Goal: Task Accomplishment & Management: Manage account settings

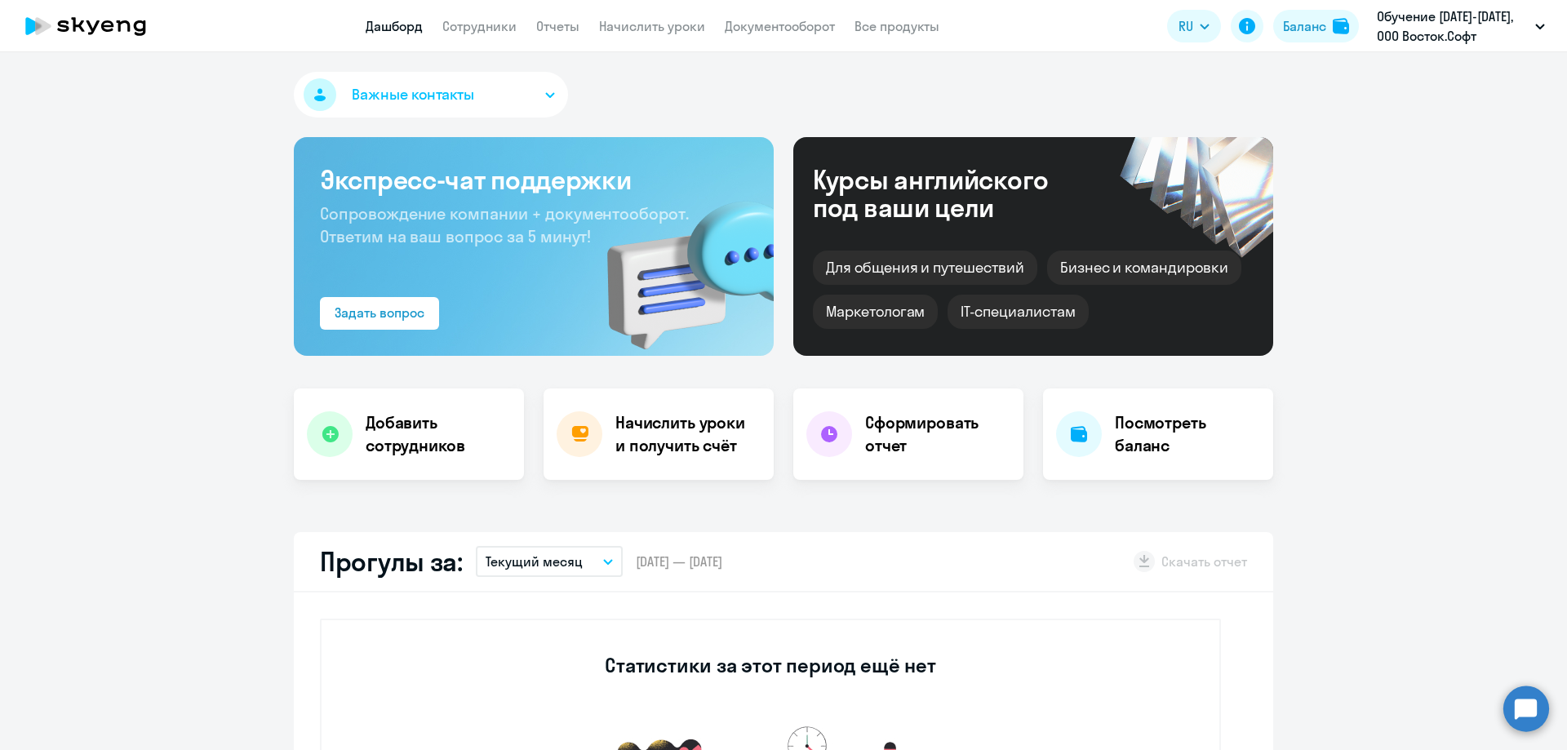
select select "30"
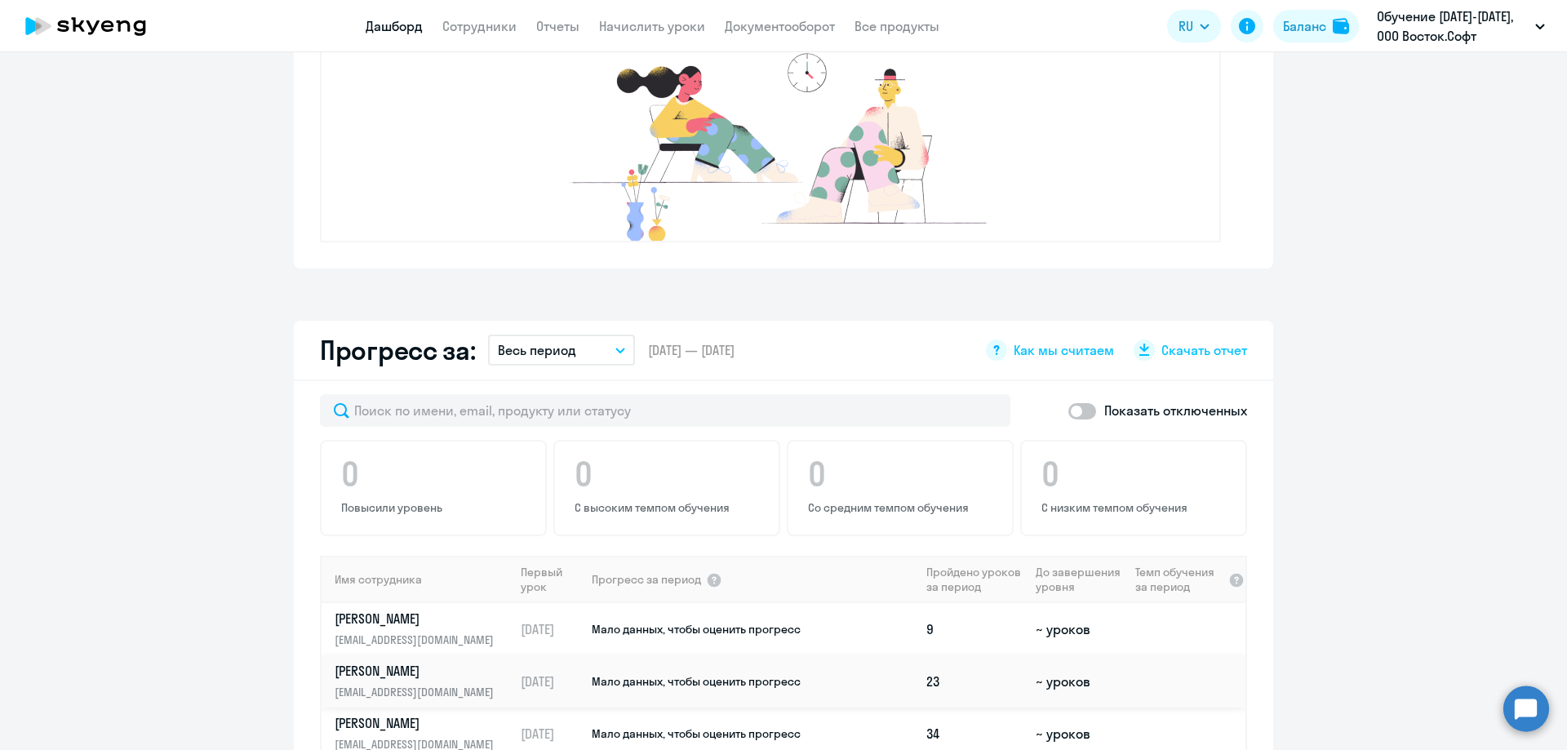
scroll to position [898, 0]
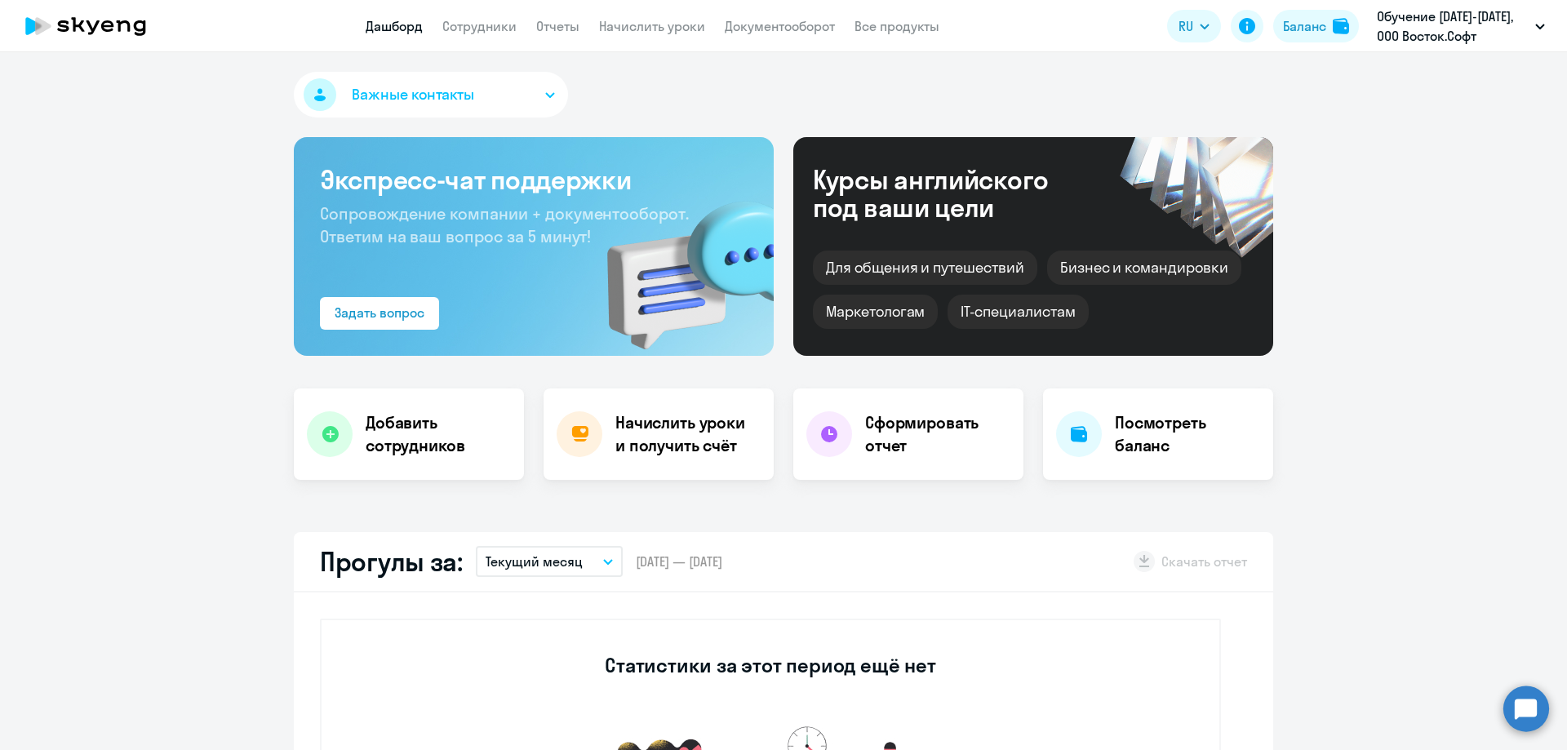
select select "30"
click at [472, 30] on link "Сотрудники" at bounding box center [479, 26] width 74 height 16
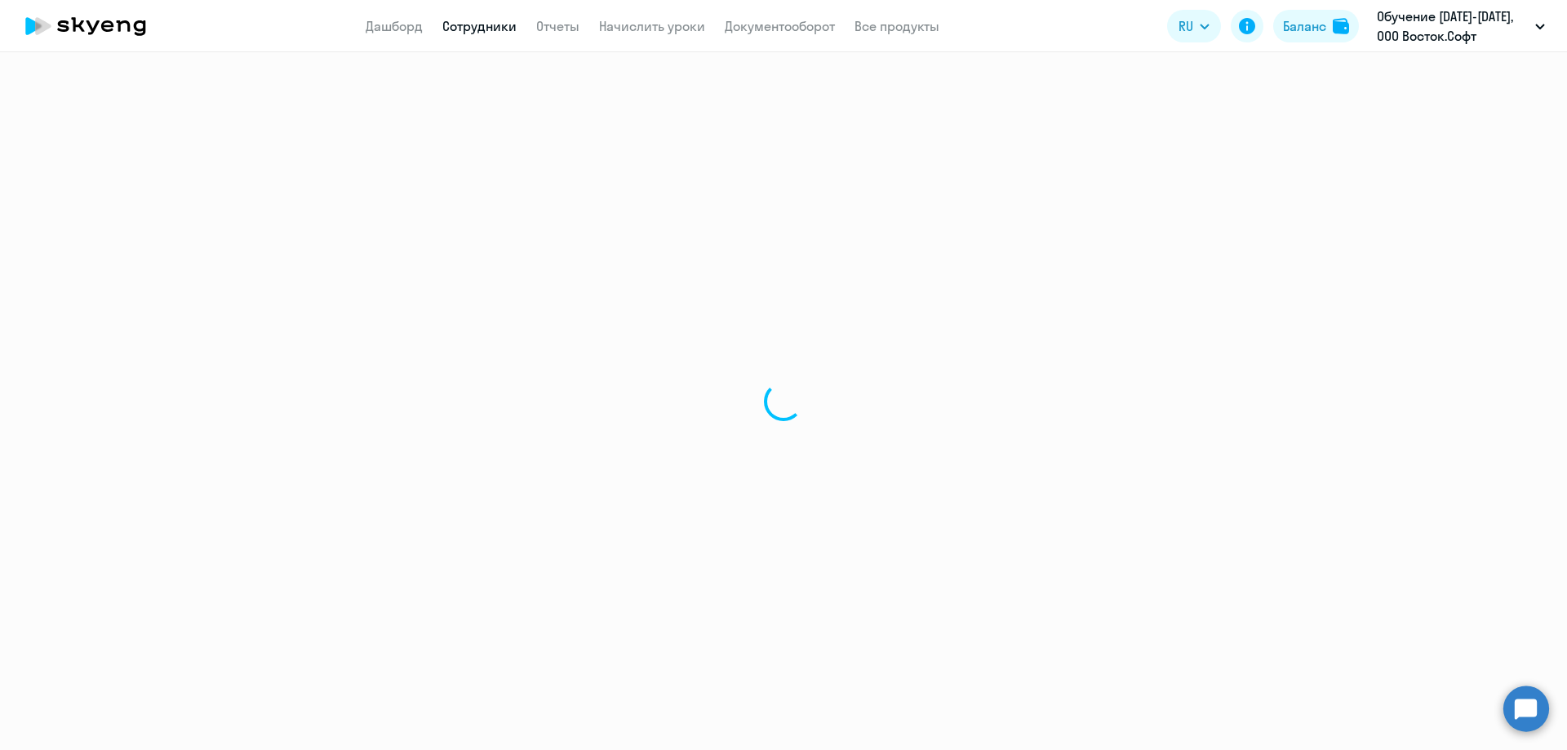
select select "30"
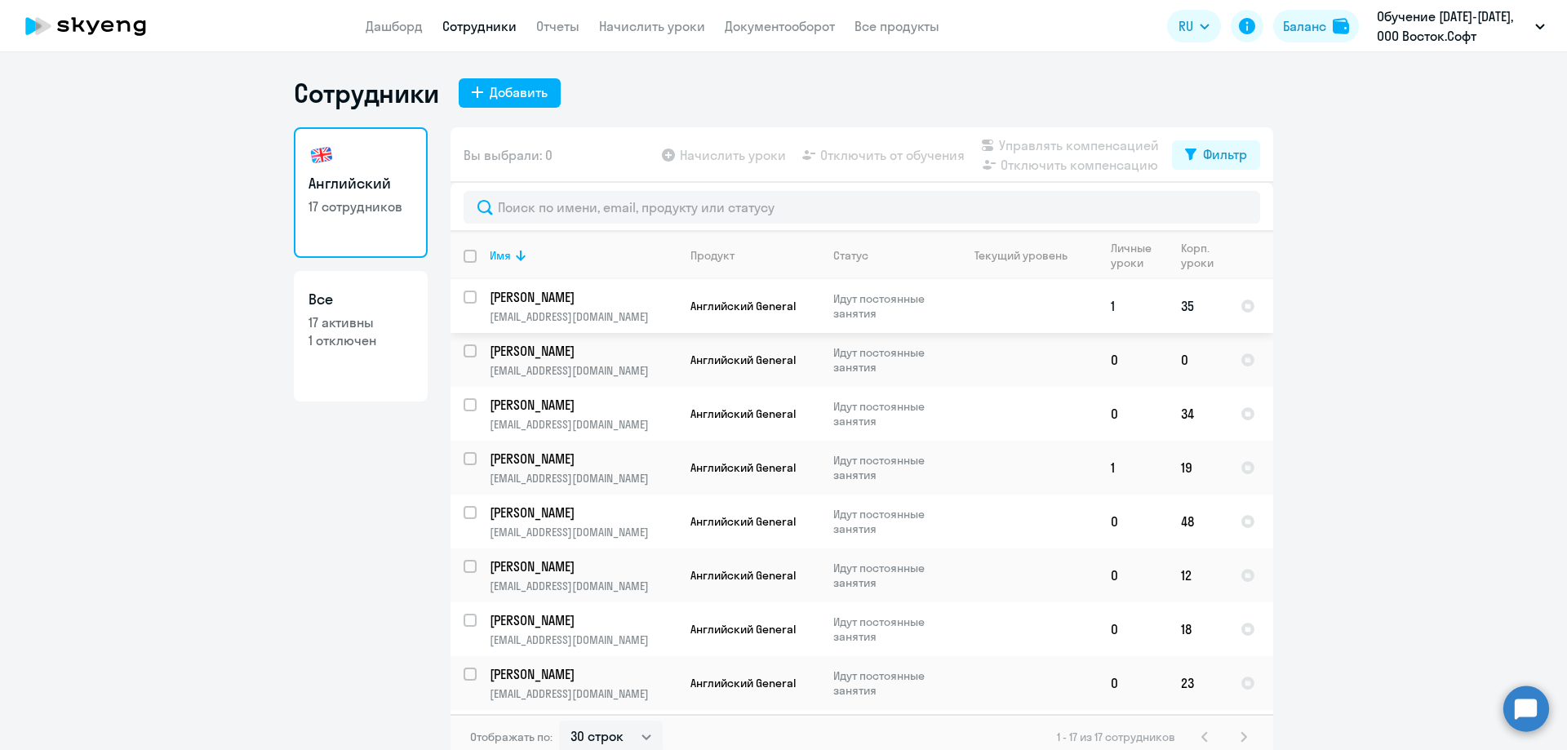
click at [463, 296] on input "select row 22974580" at bounding box center [479, 306] width 33 height 33
checkbox input "true"
click at [903, 152] on span "Отключить от обучения" at bounding box center [892, 155] width 144 height 20
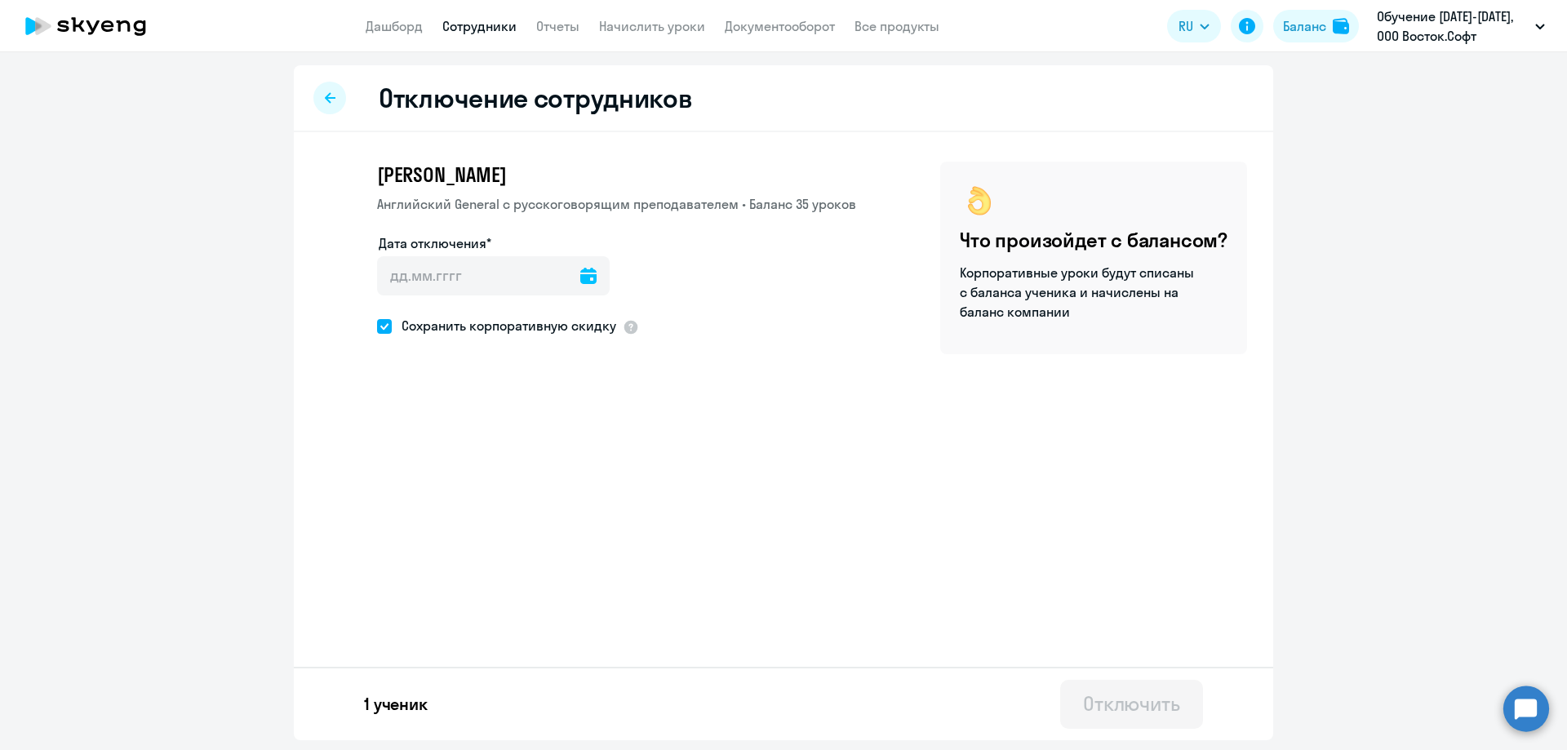
click at [580, 273] on icon at bounding box center [588, 276] width 16 height 16
click at [503, 423] on span "2" at bounding box center [497, 428] width 29 height 29
type input "[DATE]"
click at [1179, 709] on div "Отключить" at bounding box center [1131, 703] width 97 height 26
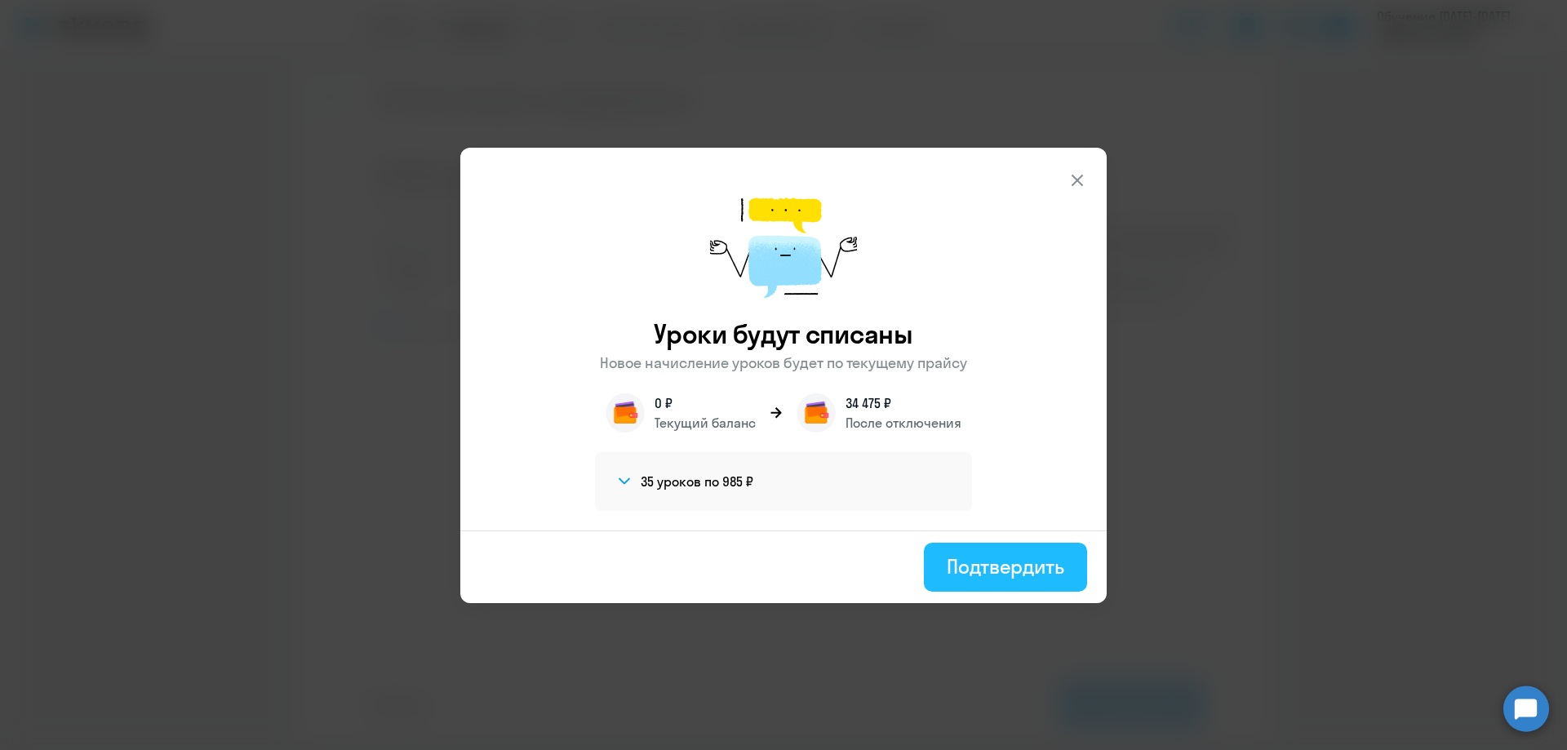
click at [1004, 566] on div "Подтвердить" at bounding box center [1004, 566] width 117 height 26
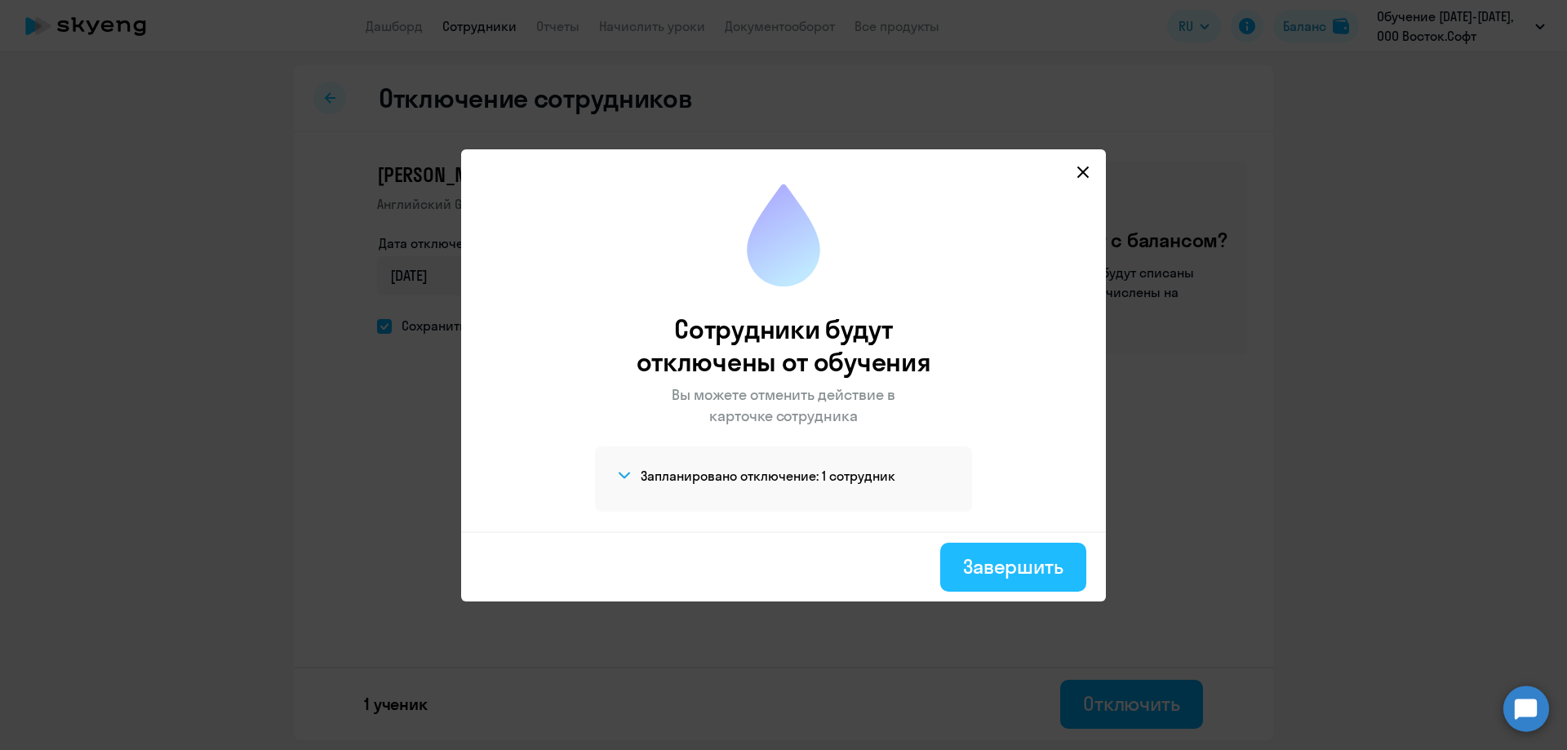
click at [1017, 566] on div "Завершить" at bounding box center [1013, 566] width 100 height 26
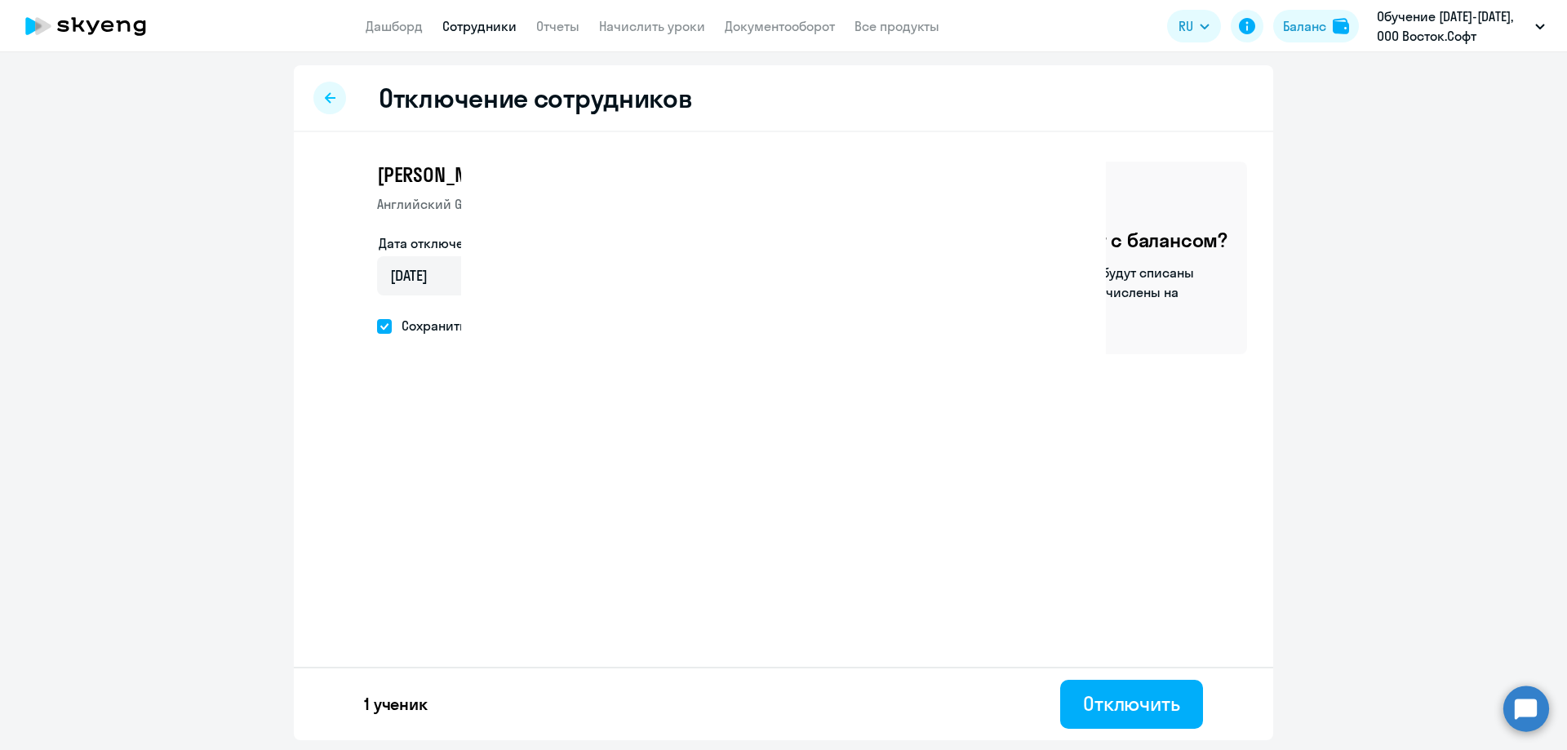
select select "30"
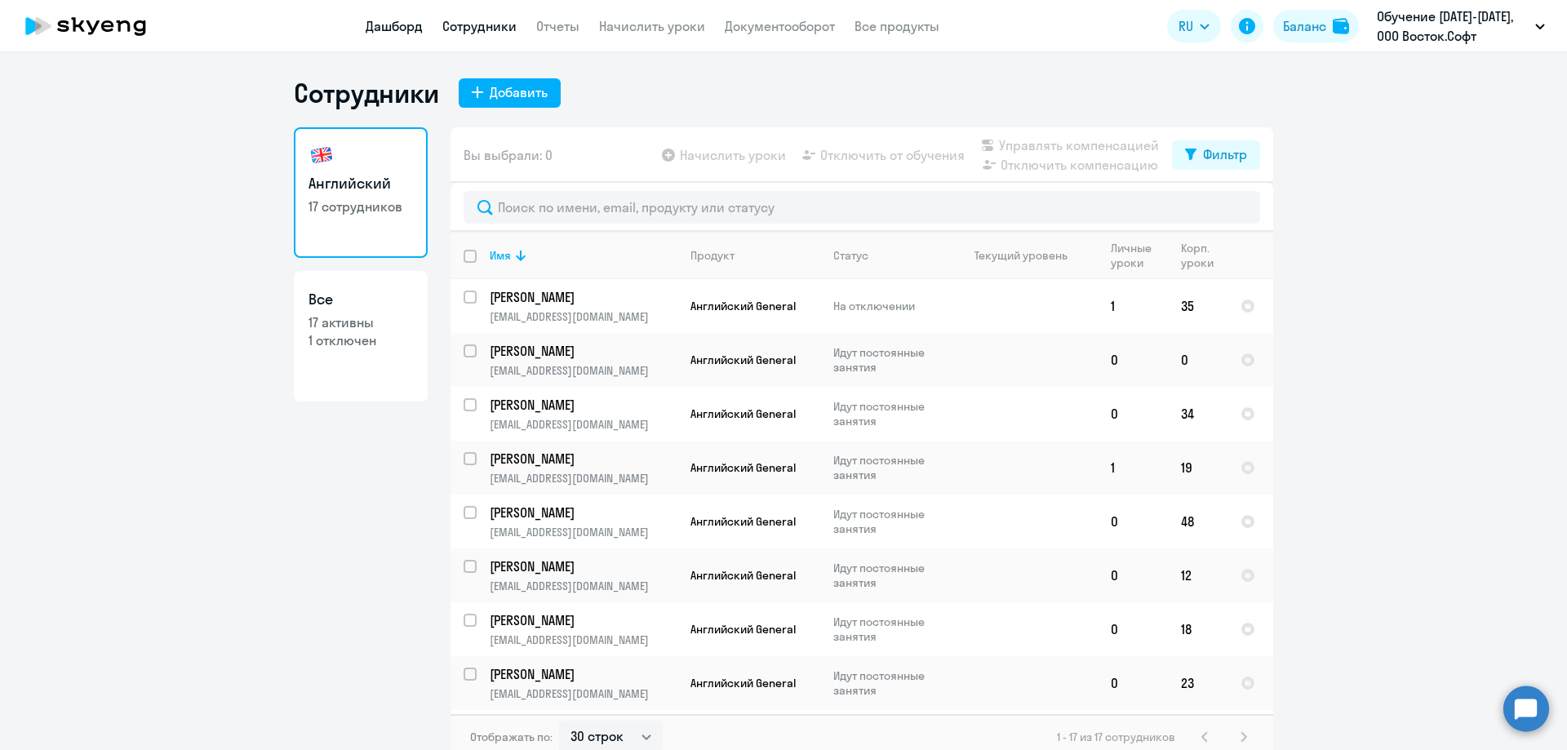
click at [374, 23] on link "Дашборд" at bounding box center [394, 26] width 57 height 16
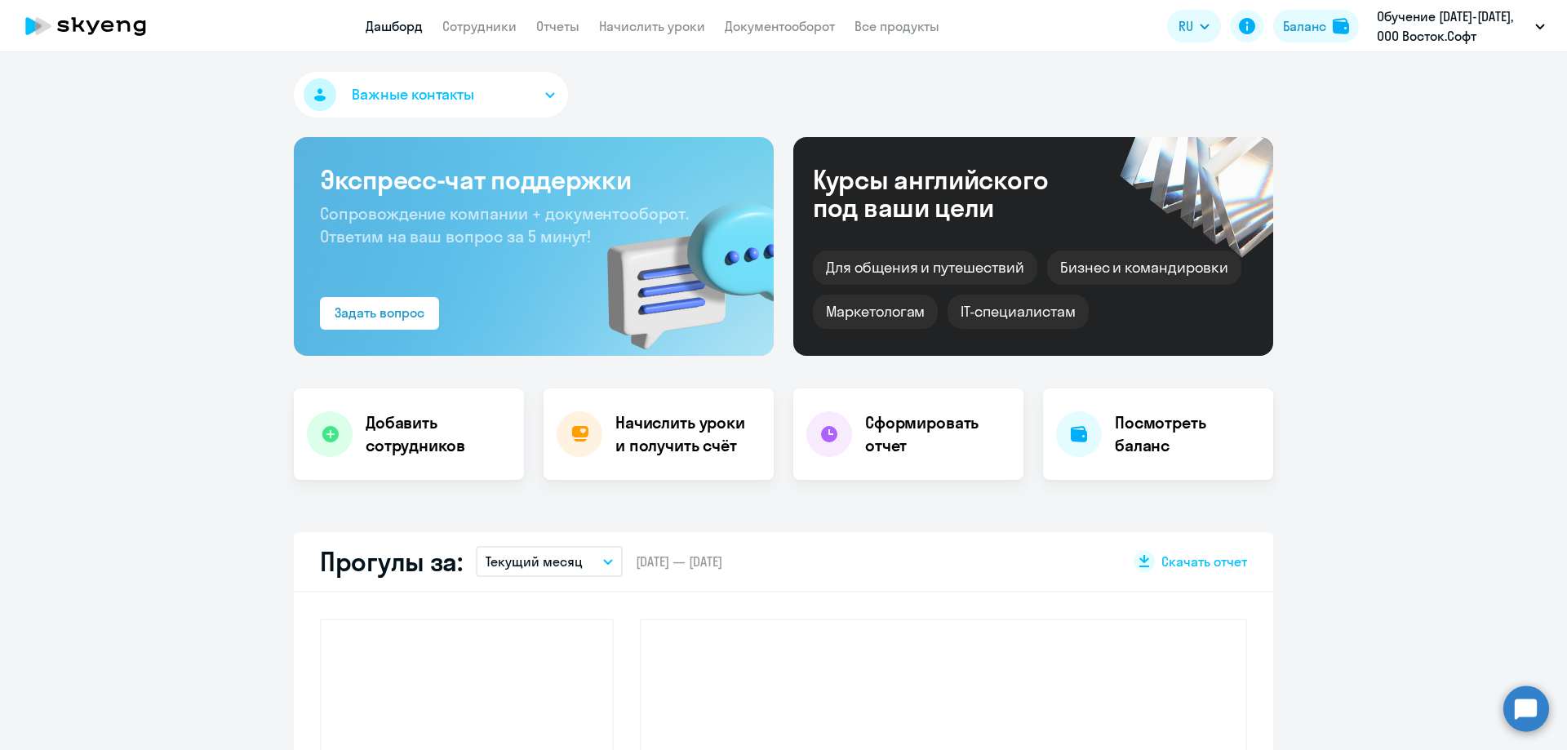
select select "30"
click at [504, 95] on button "Важные контакты" at bounding box center [431, 95] width 274 height 46
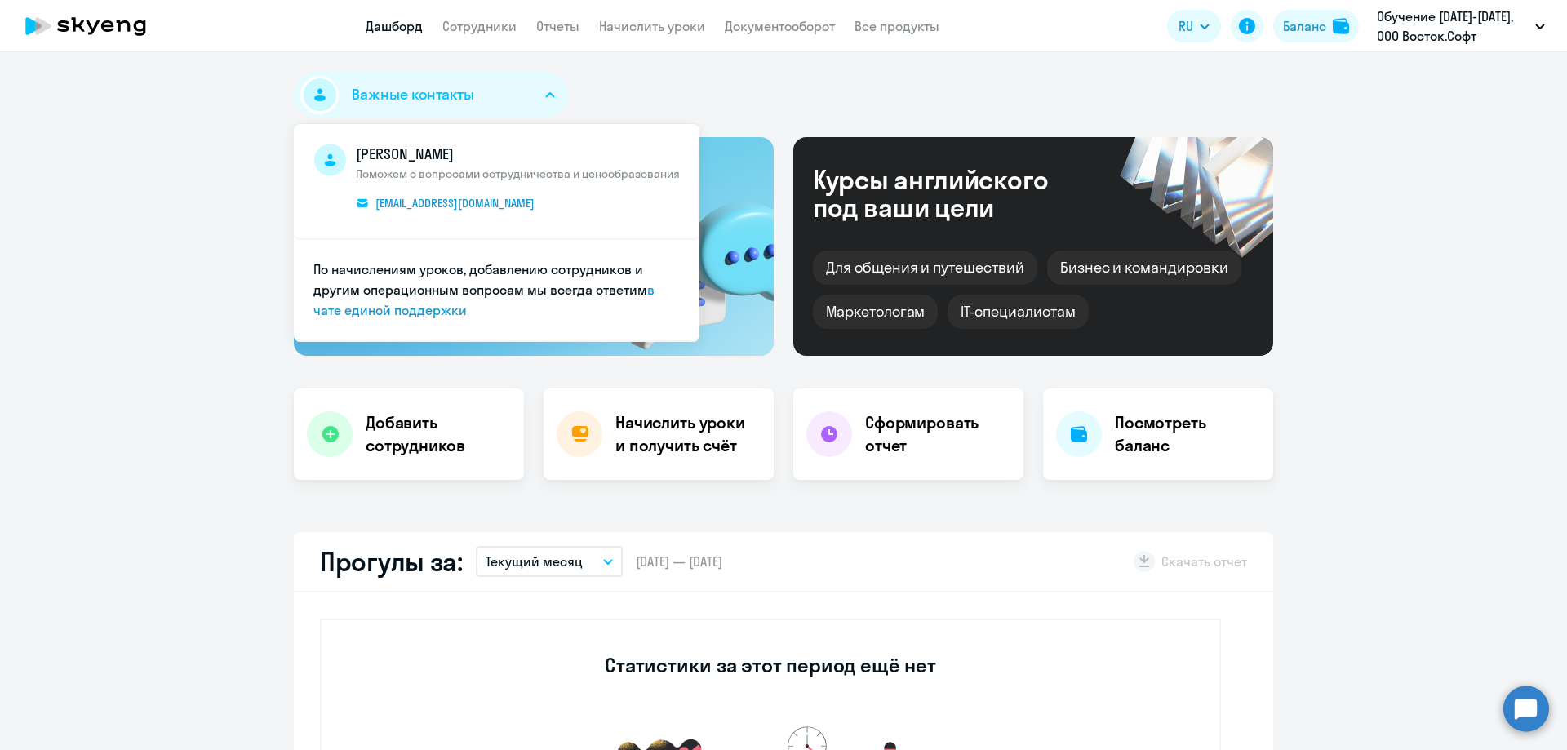
click at [504, 95] on button "Важные контакты" at bounding box center [431, 95] width 274 height 46
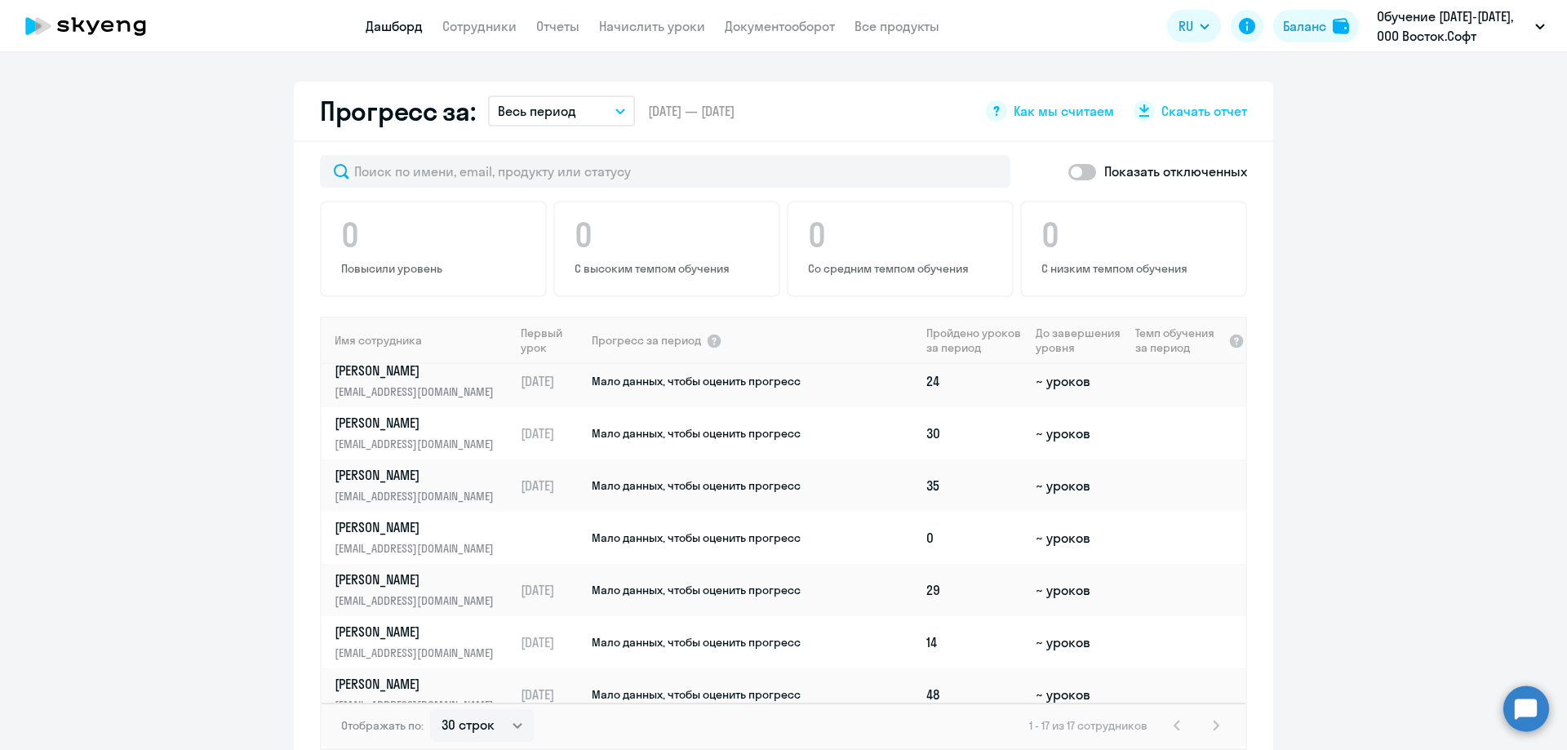
scroll to position [490, 0]
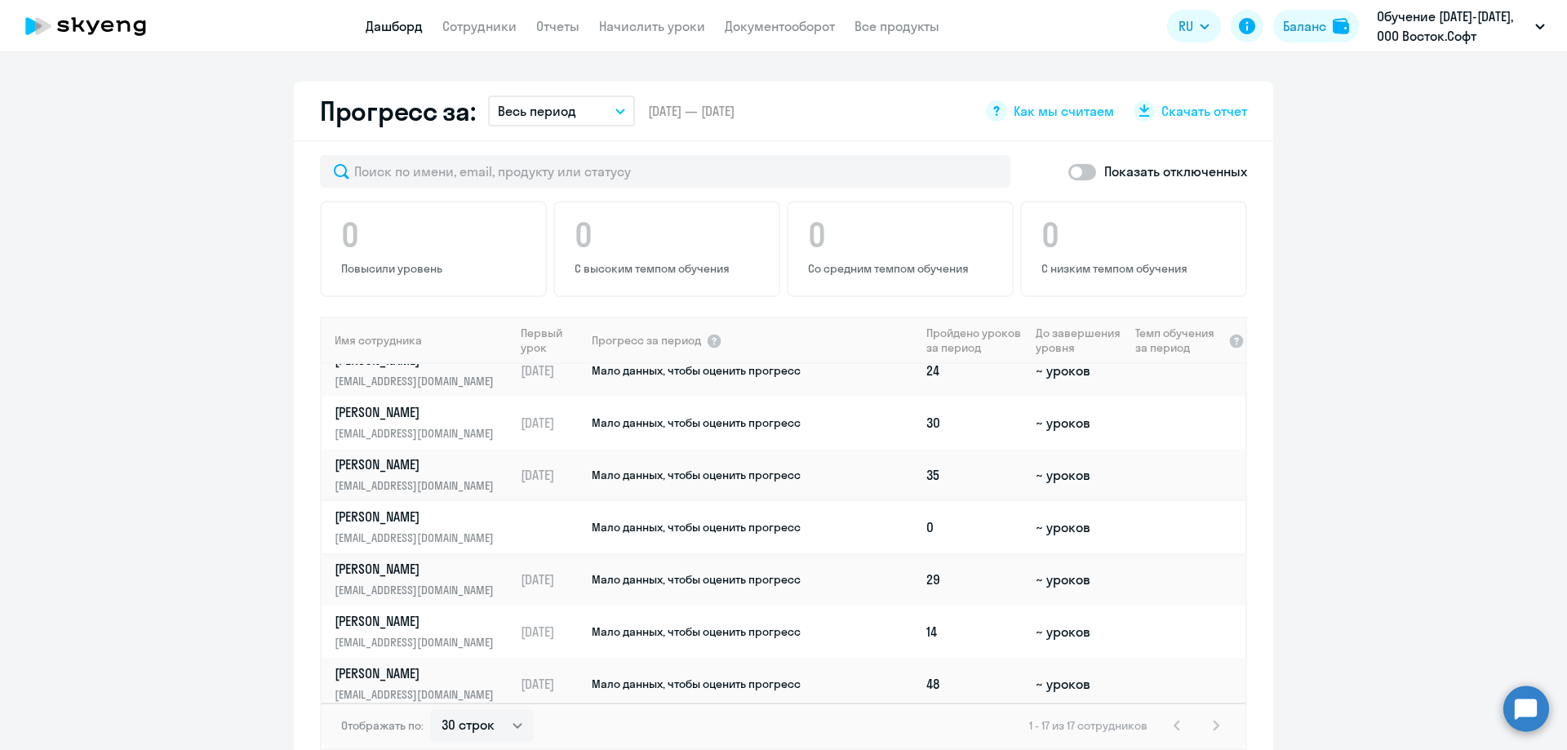
click at [432, 522] on p "[PERSON_NAME]" at bounding box center [419, 517] width 168 height 18
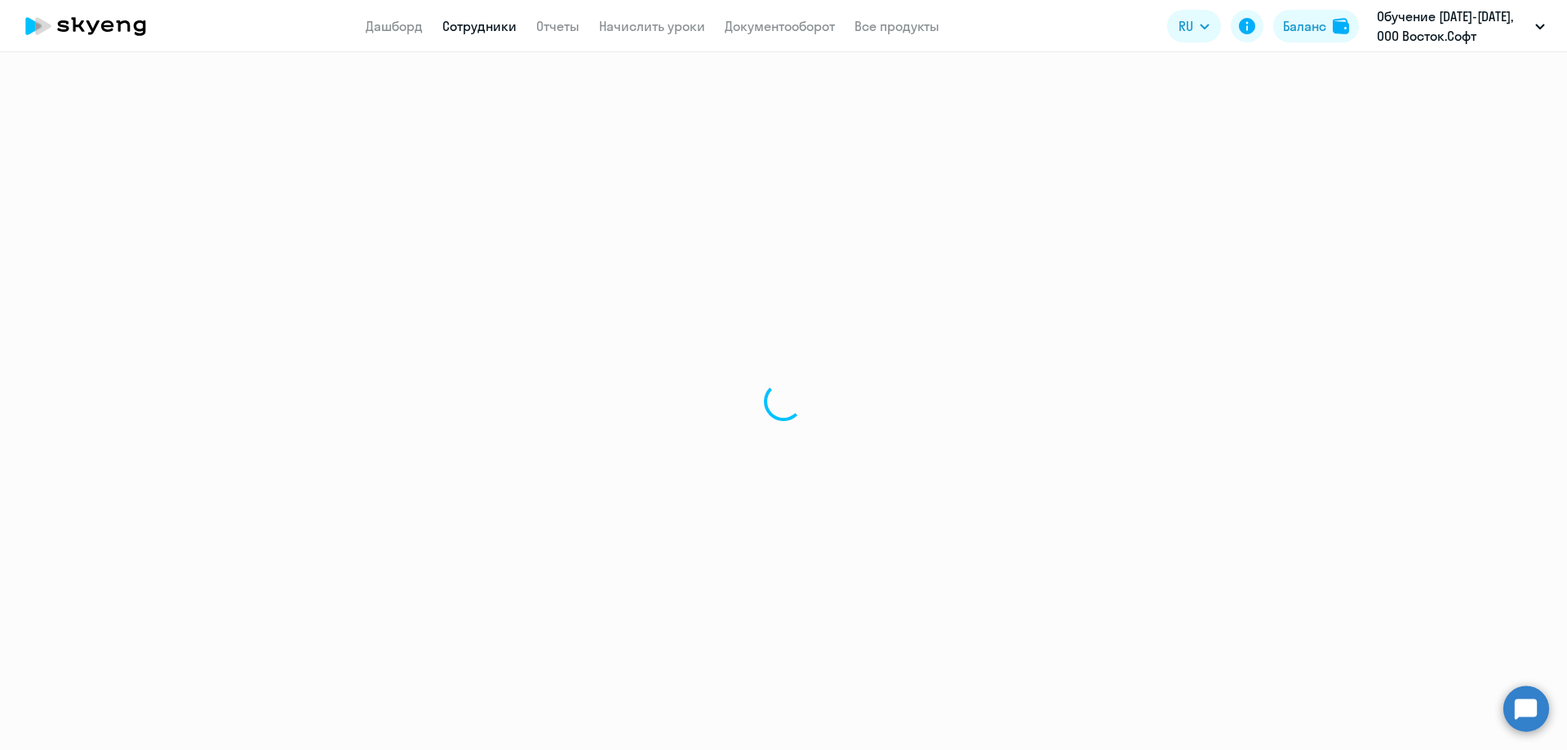
select select "english"
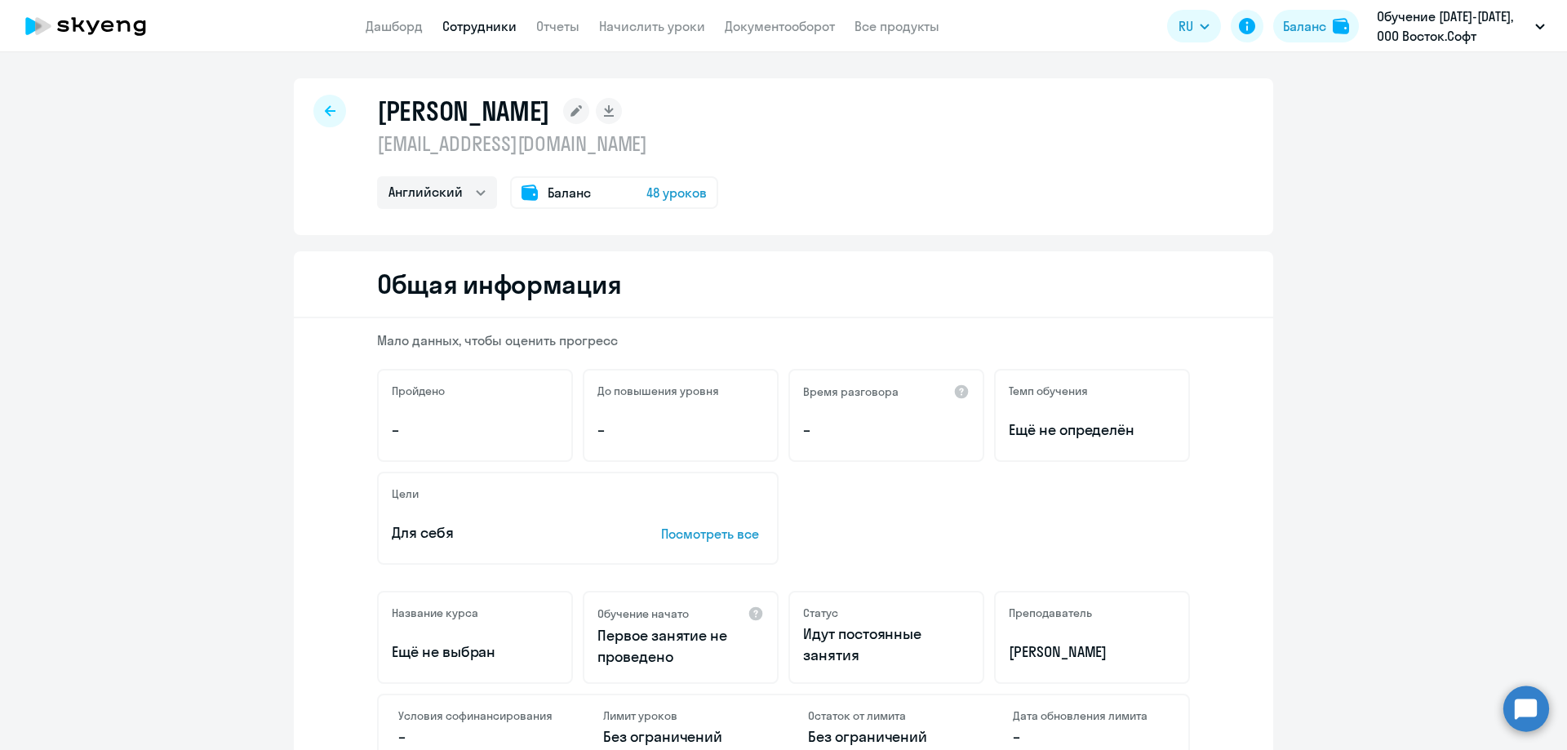
click at [680, 193] on span "48 уроков" at bounding box center [676, 193] width 60 height 20
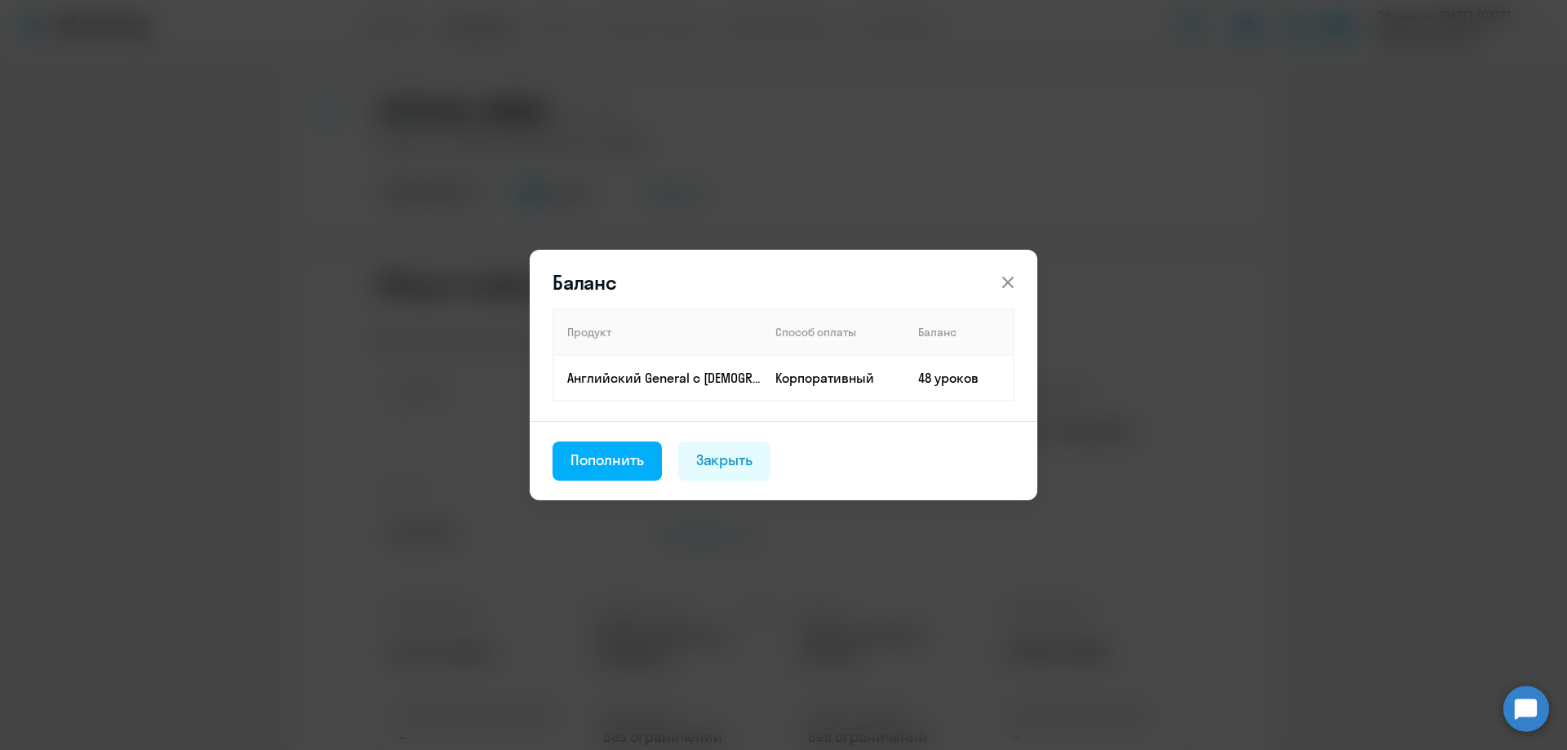
click at [1004, 279] on icon at bounding box center [1007, 282] width 11 height 11
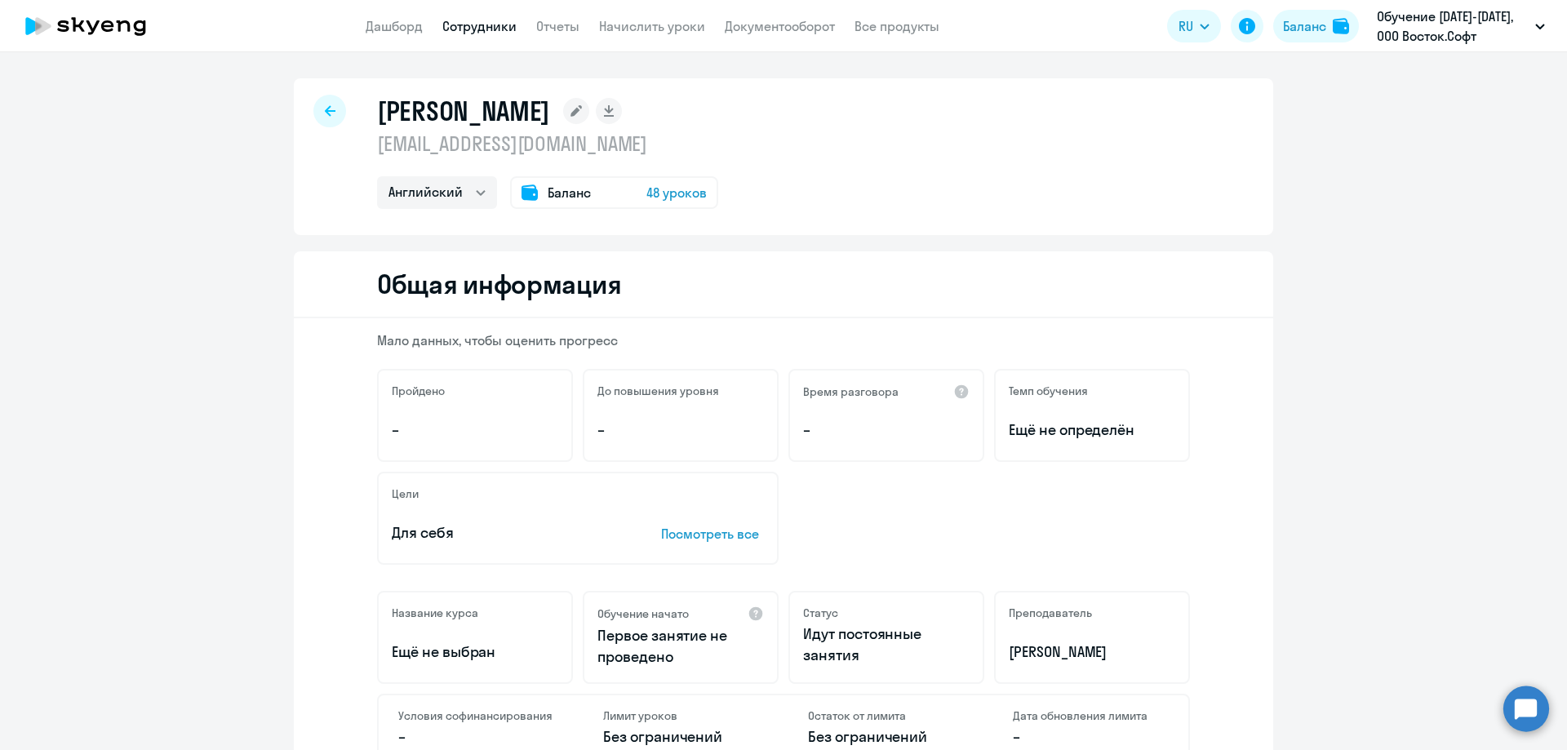
click at [332, 103] on div at bounding box center [329, 111] width 33 height 33
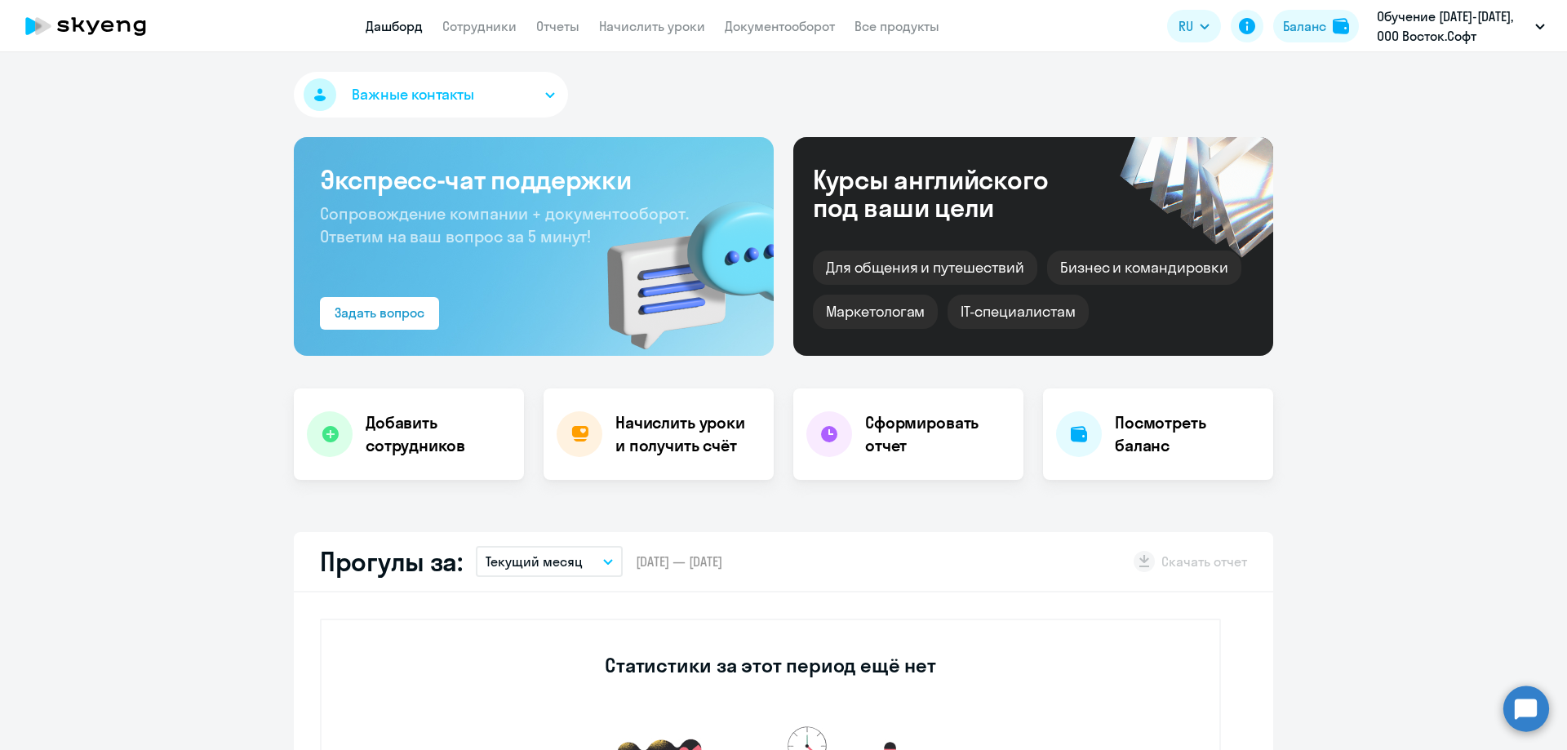
select select "30"
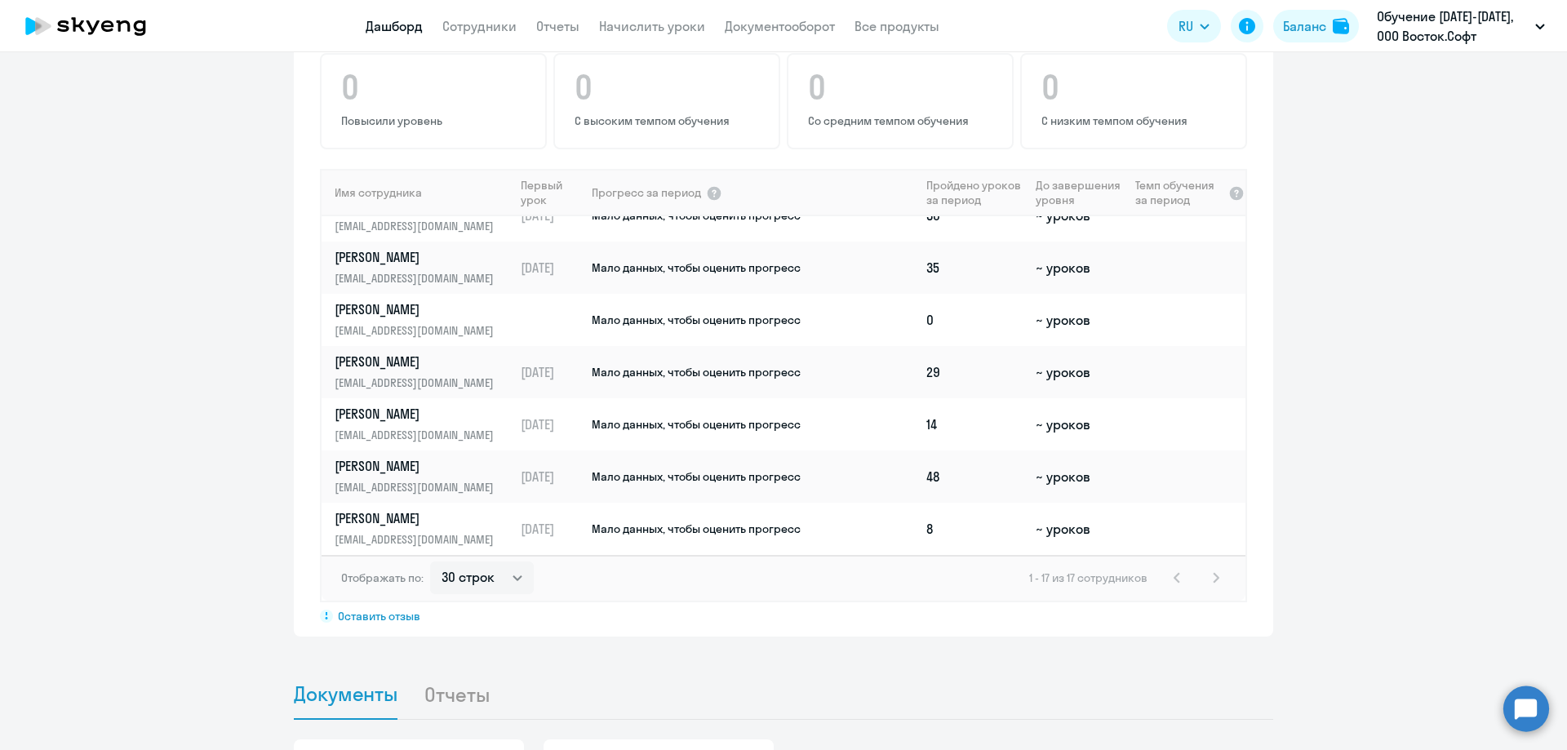
scroll to position [1061, 0]
